Goal: Information Seeking & Learning: Learn about a topic

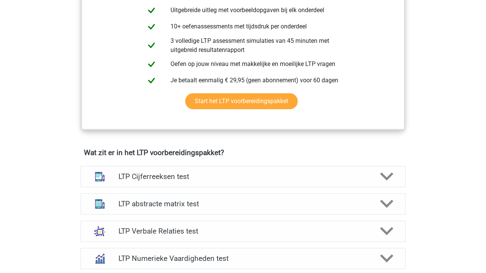
scroll to position [358, 0]
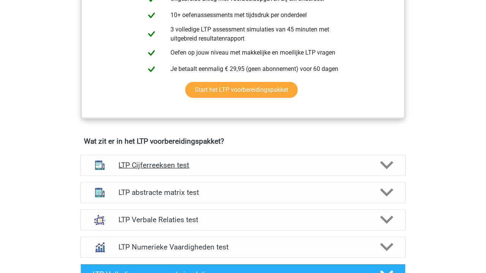
click at [151, 168] on h4 "LTP Cijferreeksen test" at bounding box center [242, 165] width 249 height 9
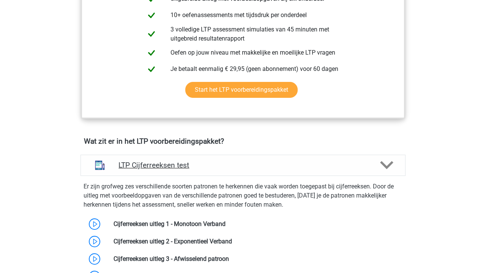
click at [151, 168] on h4 "LTP Cijferreeksen test" at bounding box center [242, 165] width 249 height 9
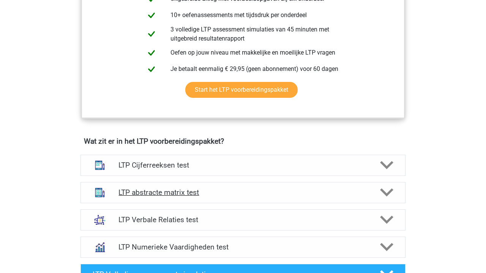
click at [252, 190] on h4 "LTP abstracte matrix test" at bounding box center [242, 192] width 249 height 9
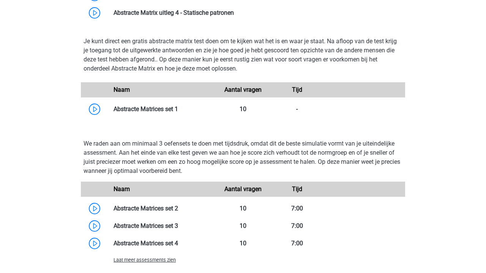
scroll to position [649, 0]
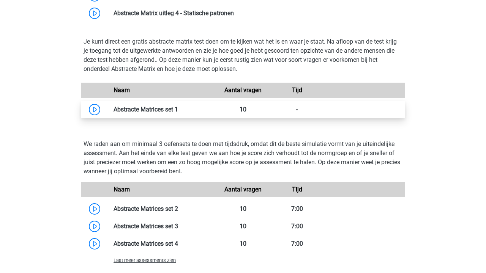
click at [178, 107] on link at bounding box center [178, 109] width 0 height 7
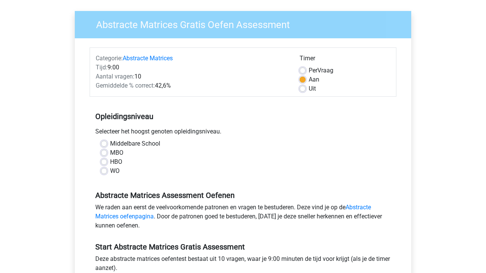
click at [114, 172] on label "WO" at bounding box center [114, 171] width 9 height 9
click at [107, 172] on input "WO" at bounding box center [104, 171] width 6 height 8
radio input "true"
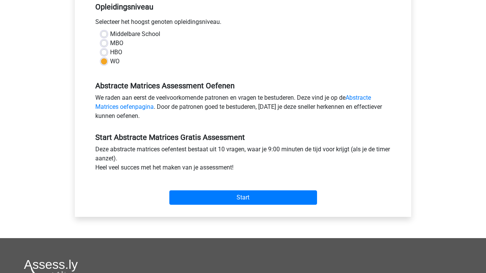
scroll to position [169, 0]
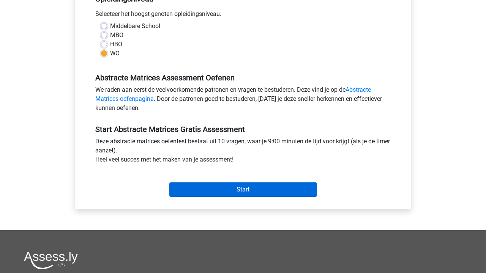
click at [179, 187] on input "Start" at bounding box center [243, 190] width 148 height 14
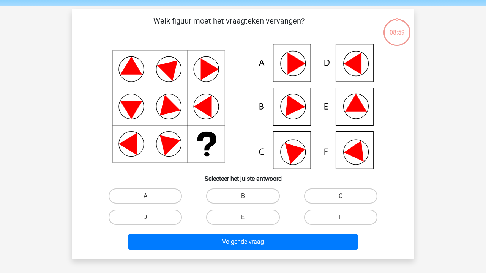
scroll to position [27, 0]
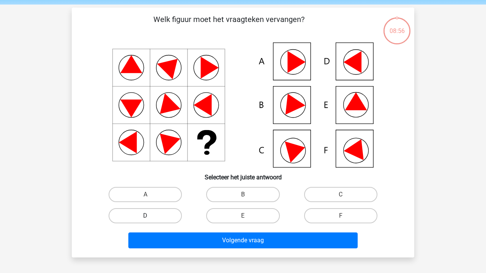
click at [156, 215] on label "D" at bounding box center [145, 215] width 73 height 15
click at [150, 216] on input "D" at bounding box center [147, 218] width 5 height 5
radio input "true"
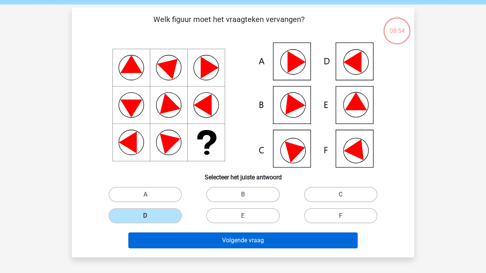
click at [202, 234] on button "Volgende vraag" at bounding box center [243, 241] width 230 height 16
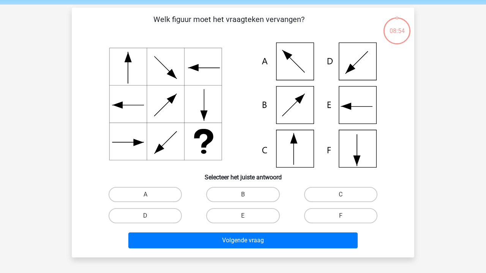
scroll to position [35, 0]
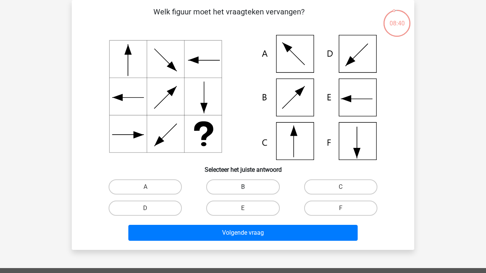
click at [230, 181] on label "B" at bounding box center [242, 186] width 73 height 15
click at [243, 187] on input "B" at bounding box center [245, 189] width 5 height 5
radio input "true"
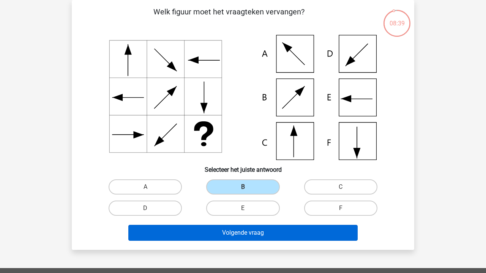
click at [214, 237] on button "Volgende vraag" at bounding box center [243, 233] width 230 height 16
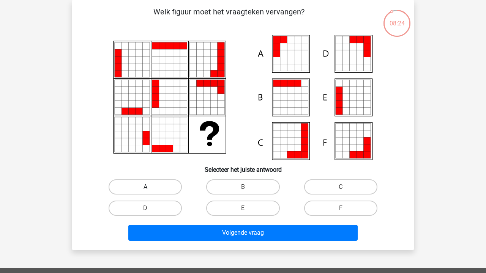
click at [167, 188] on label "A" at bounding box center [145, 186] width 73 height 15
click at [150, 188] on input "A" at bounding box center [147, 189] width 5 height 5
radio input "true"
click at [213, 221] on div "Volgende vraag" at bounding box center [243, 231] width 318 height 25
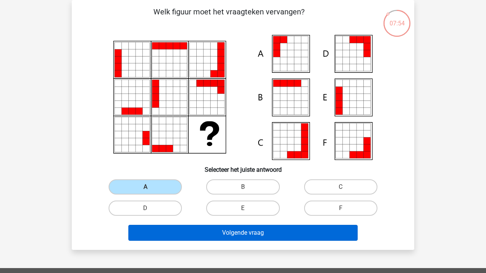
click at [222, 231] on button "Volgende vraag" at bounding box center [243, 233] width 230 height 16
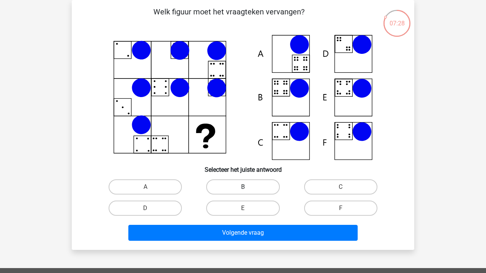
click at [239, 184] on label "B" at bounding box center [242, 186] width 73 height 15
click at [243, 187] on input "B" at bounding box center [245, 189] width 5 height 5
radio input "true"
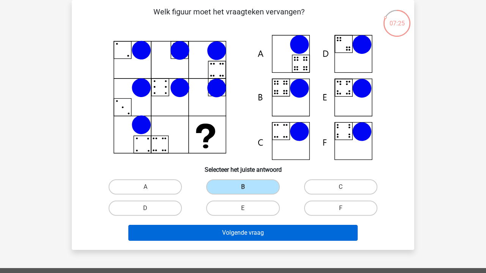
click at [179, 235] on button "Volgende vraag" at bounding box center [243, 233] width 230 height 16
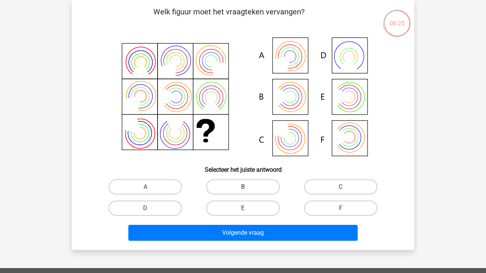
click at [261, 182] on label "B" at bounding box center [242, 186] width 73 height 15
click at [248, 187] on input "B" at bounding box center [245, 189] width 5 height 5
radio input "true"
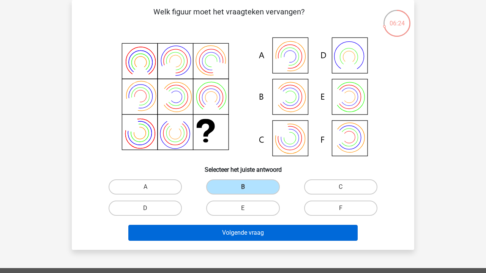
click at [226, 231] on button "Volgende vraag" at bounding box center [243, 233] width 230 height 16
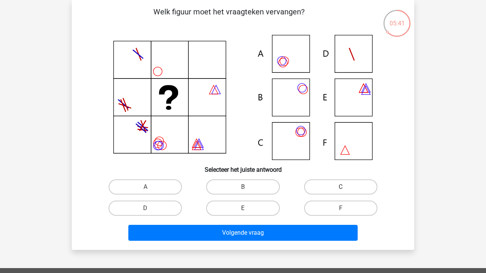
click at [329, 184] on label "C" at bounding box center [340, 186] width 73 height 15
click at [340, 187] on input "C" at bounding box center [342, 189] width 5 height 5
radio input "true"
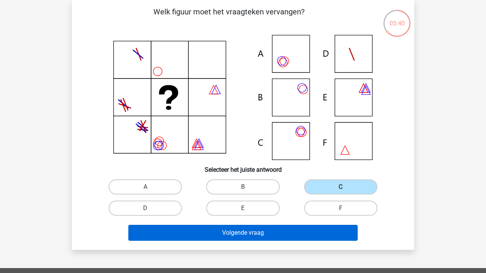
click at [253, 232] on button "Volgende vraag" at bounding box center [243, 233] width 230 height 16
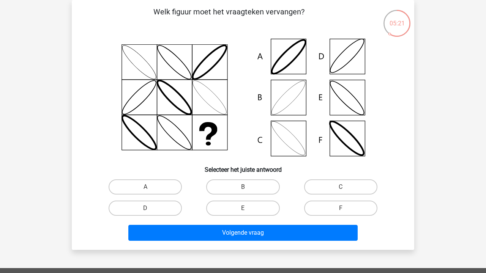
click at [225, 197] on div "B" at bounding box center [243, 186] width 98 height 21
click at [219, 186] on label "B" at bounding box center [242, 186] width 73 height 15
click at [243, 187] on input "B" at bounding box center [245, 189] width 5 height 5
radio input "true"
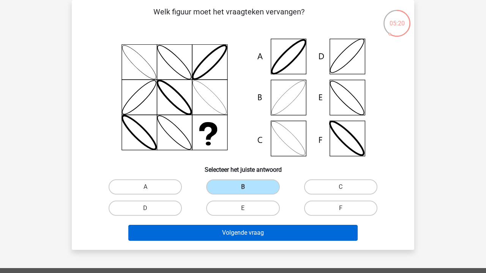
click at [213, 235] on button "Volgende vraag" at bounding box center [243, 233] width 230 height 16
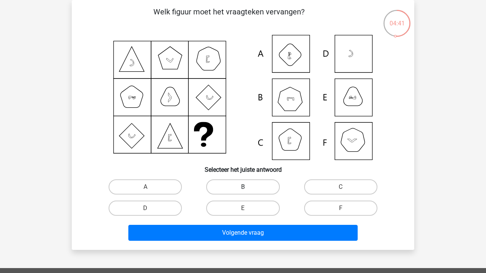
click at [228, 187] on label "B" at bounding box center [242, 186] width 73 height 15
click at [243, 187] on input "B" at bounding box center [245, 189] width 5 height 5
radio input "true"
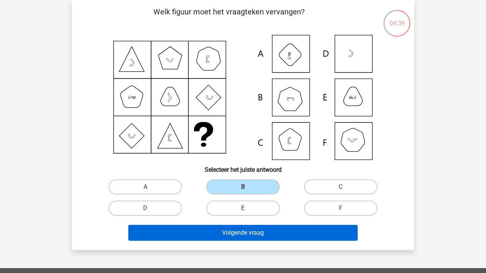
click at [210, 231] on button "Volgende vraag" at bounding box center [243, 233] width 230 height 16
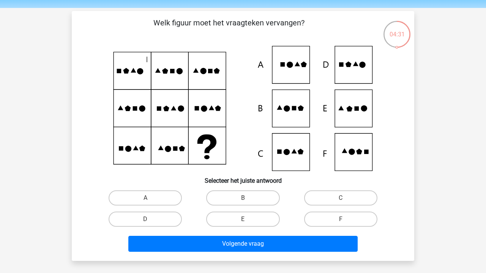
scroll to position [36, 0]
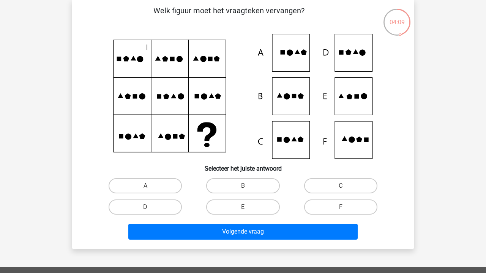
click at [156, 177] on div "A" at bounding box center [145, 185] width 98 height 21
click at [155, 184] on label "A" at bounding box center [145, 185] width 73 height 15
click at [150, 186] on input "A" at bounding box center [147, 188] width 5 height 5
radio input "true"
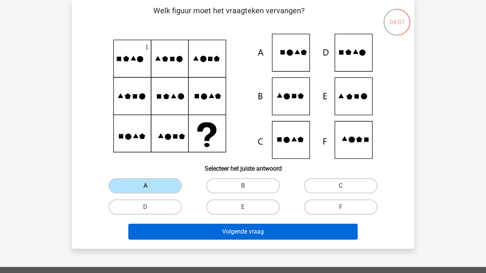
click at [205, 232] on button "Volgende vraag" at bounding box center [243, 232] width 230 height 16
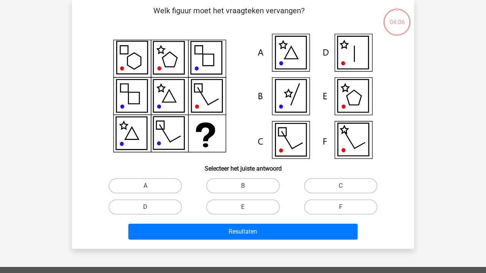
scroll to position [35, 0]
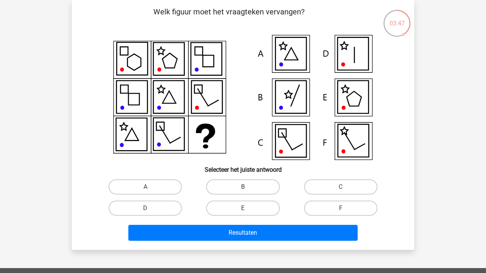
click at [216, 137] on icon at bounding box center [243, 97] width 306 height 125
click at [277, 148] on icon at bounding box center [290, 141] width 31 height 33
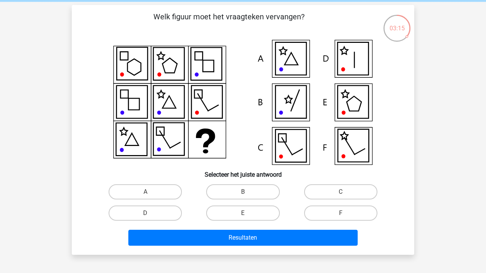
scroll to position [30, 0]
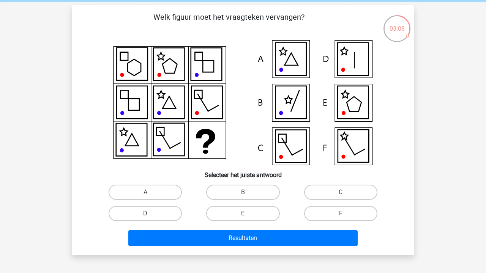
click at [365, 115] on icon at bounding box center [352, 102] width 31 height 33
click at [258, 213] on label "E" at bounding box center [242, 213] width 73 height 15
click at [248, 214] on input "E" at bounding box center [245, 216] width 5 height 5
radio input "true"
drag, startPoint x: 245, startPoint y: 235, endPoint x: 207, endPoint y: 211, distance: 44.8
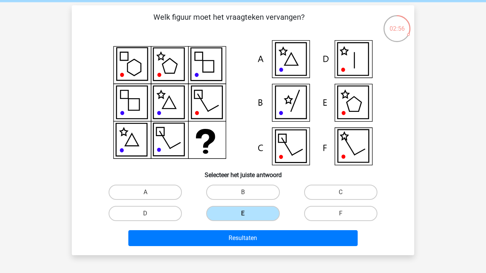
click at [207, 211] on div "Welk figuur moet het vraagteken vervangen?" at bounding box center [243, 130] width 336 height 238
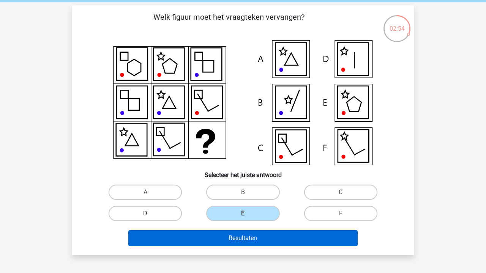
click at [196, 241] on button "Resultaten" at bounding box center [243, 238] width 230 height 16
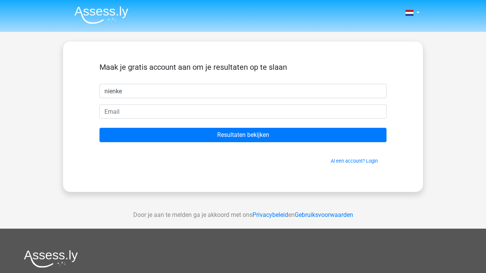
type input "nienke"
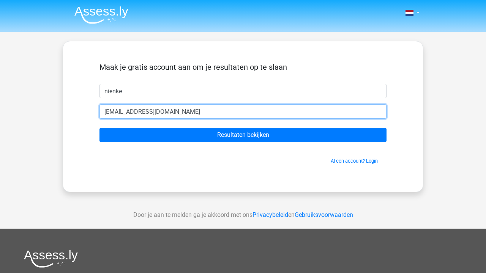
type input "[EMAIL_ADDRESS][DOMAIN_NAME]"
click at [243, 135] on input "Resultaten bekijken" at bounding box center [242, 135] width 287 height 14
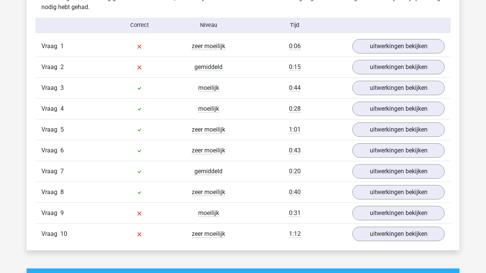
scroll to position [620, 0]
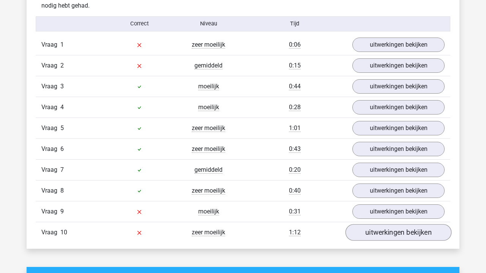
click at [413, 234] on link "uitwerkingen bekijken" at bounding box center [398, 232] width 106 height 17
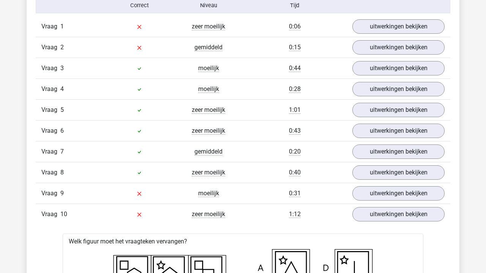
scroll to position [638, 0]
click at [404, 23] on link "uitwerkingen bekijken" at bounding box center [398, 26] width 106 height 17
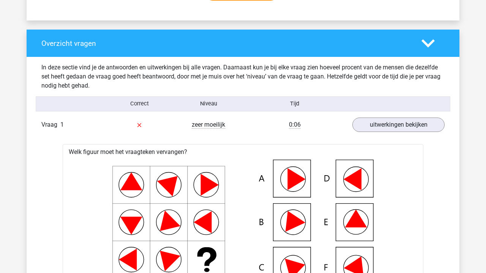
scroll to position [538, 0]
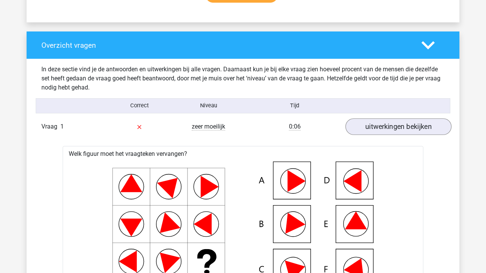
click at [403, 124] on link "uitwerkingen bekijken" at bounding box center [398, 126] width 106 height 17
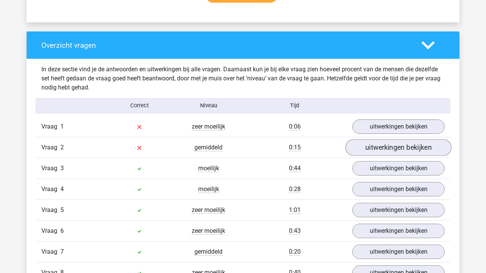
click at [404, 147] on link "uitwerkingen bekijken" at bounding box center [398, 147] width 106 height 17
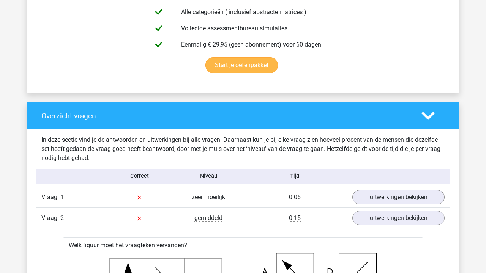
scroll to position [499, 0]
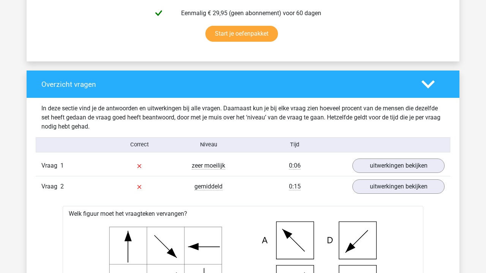
click at [428, 82] on icon at bounding box center [427, 84] width 13 height 13
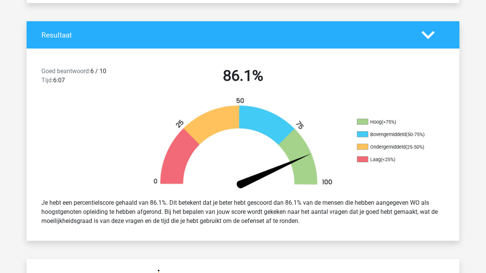
scroll to position [114, 0]
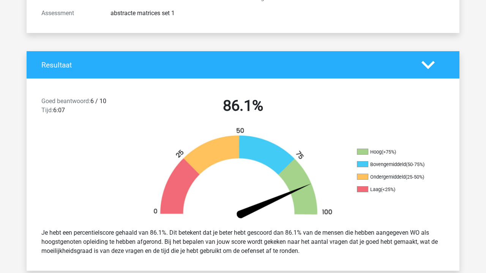
click at [431, 66] on icon at bounding box center [427, 64] width 13 height 13
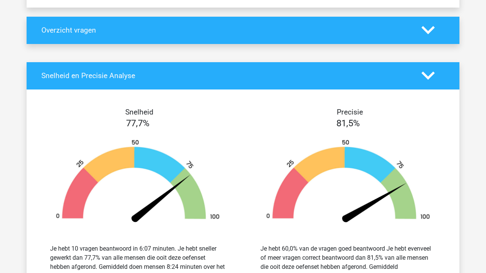
scroll to position [359, 0]
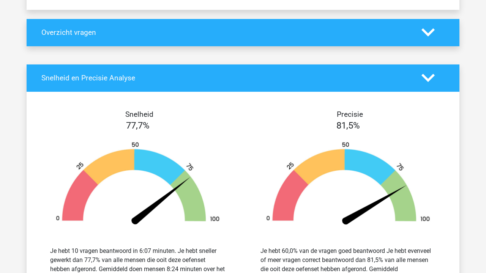
click at [433, 42] on div "Overzicht vragen" at bounding box center [243, 32] width 433 height 27
click at [426, 33] on polygon at bounding box center [427, 32] width 13 height 8
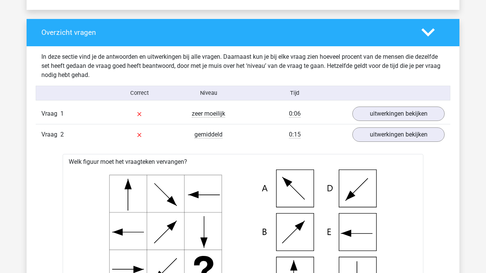
scroll to position [370, 0]
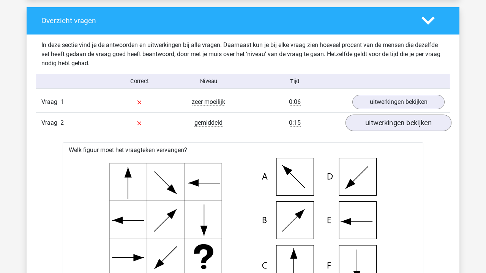
click at [405, 121] on link "uitwerkingen bekijken" at bounding box center [398, 123] width 106 height 17
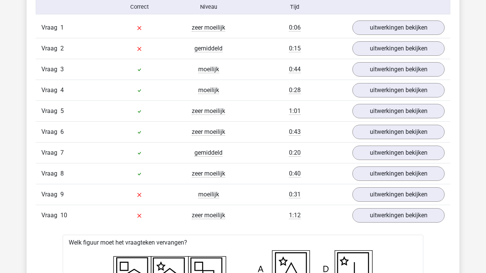
scroll to position [444, 0]
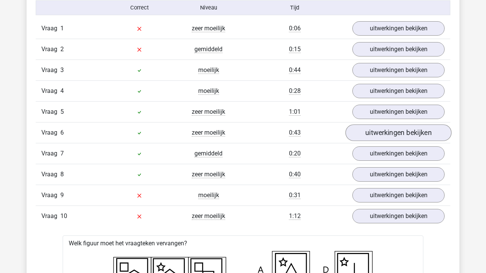
click at [405, 129] on link "uitwerkingen bekijken" at bounding box center [398, 133] width 106 height 17
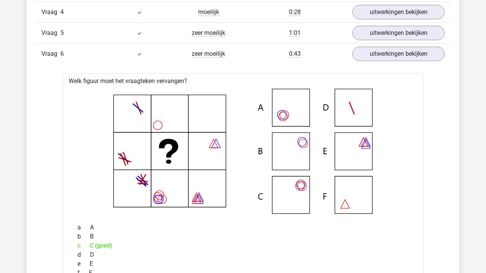
scroll to position [523, 0]
click at [412, 55] on link "uitwerkingen bekijken" at bounding box center [398, 54] width 106 height 17
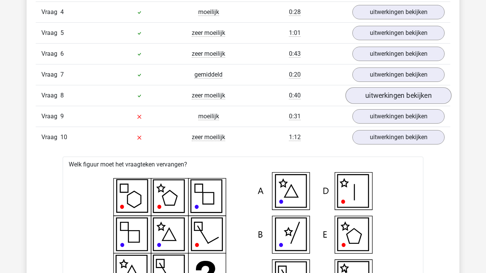
click at [410, 102] on link "uitwerkingen bekijken" at bounding box center [398, 96] width 106 height 17
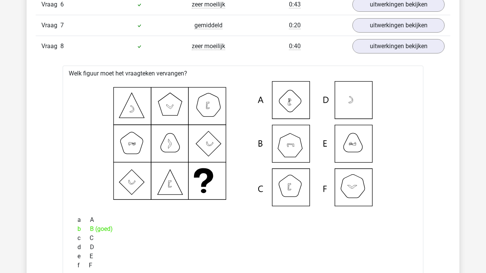
scroll to position [561, 0]
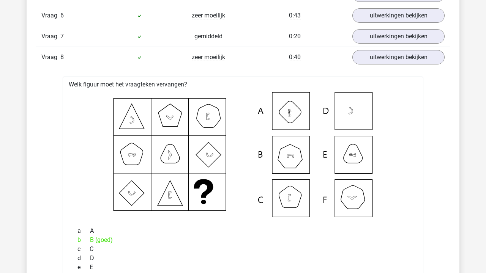
click at [378, 49] on div "Vraag 8 zeer moeilijk 0:40 uitwerkingen bekijken" at bounding box center [243, 57] width 414 height 21
click at [382, 57] on link "uitwerkingen bekijken" at bounding box center [398, 57] width 106 height 17
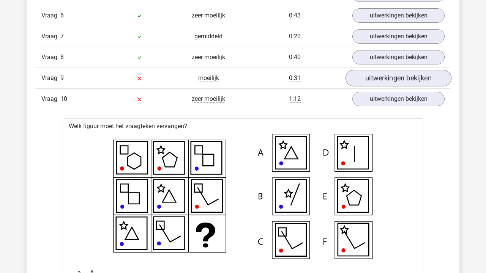
click at [389, 83] on link "uitwerkingen bekijken" at bounding box center [398, 78] width 106 height 17
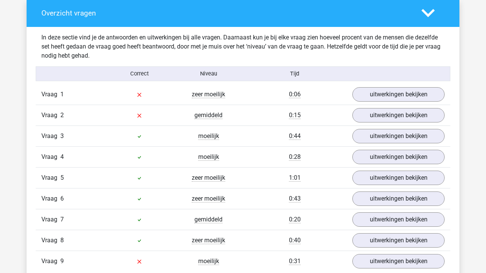
scroll to position [378, 0]
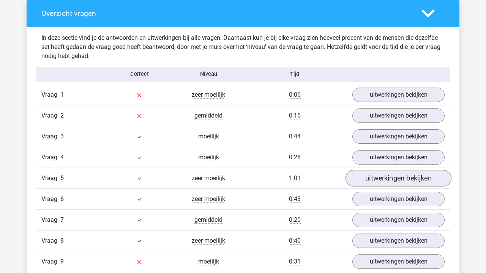
click at [381, 175] on link "uitwerkingen bekijken" at bounding box center [398, 178] width 106 height 17
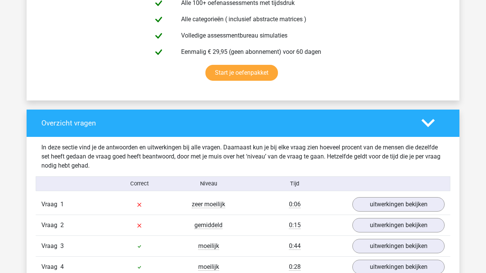
scroll to position [217, 0]
